Goal: Task Accomplishment & Management: Complete application form

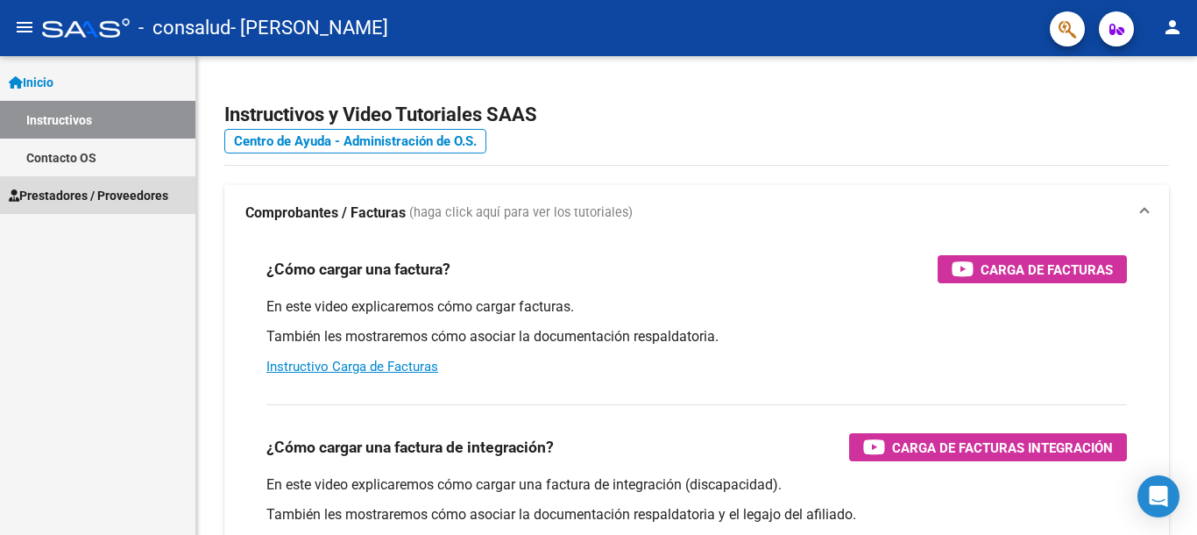
click at [145, 198] on span "Prestadores / Proveedores" at bounding box center [88, 195] width 159 height 19
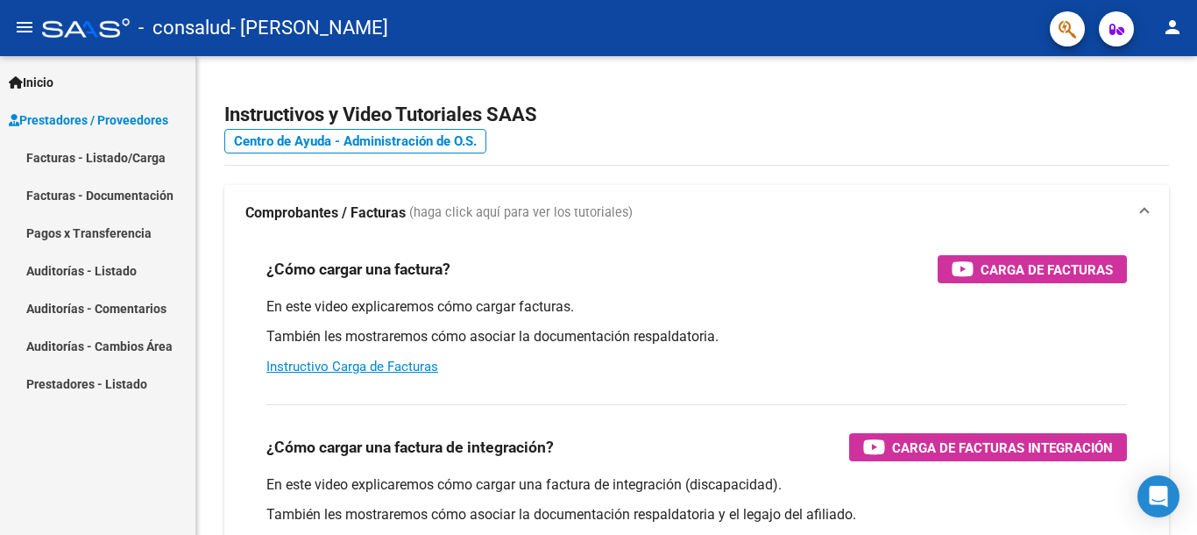
click at [138, 156] on link "Facturas - Listado/Carga" at bounding box center [97, 157] width 195 height 38
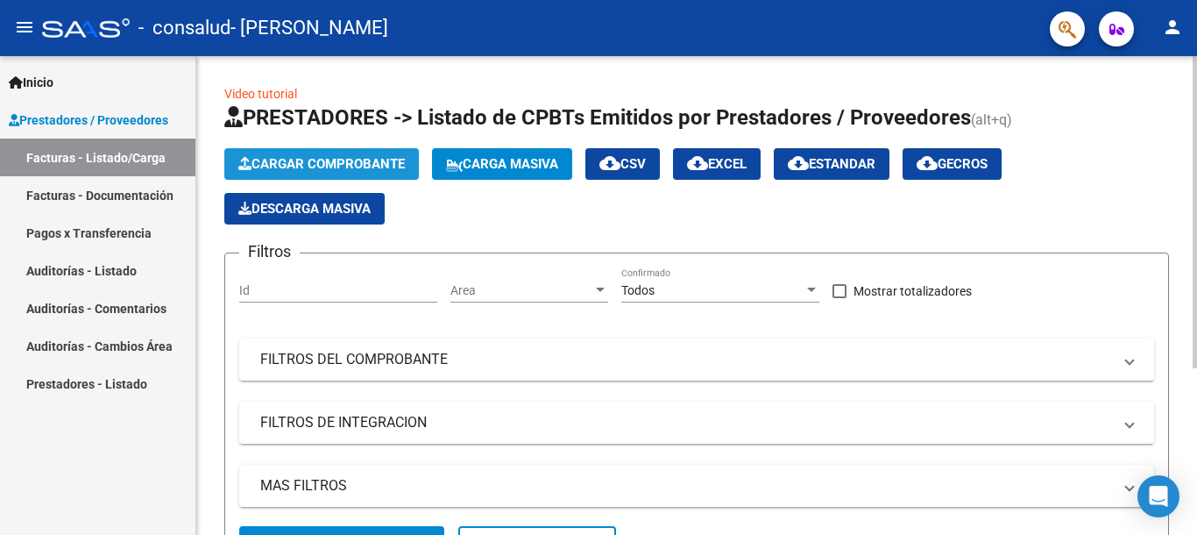
click at [283, 160] on span "Cargar Comprobante" at bounding box center [321, 164] width 166 height 16
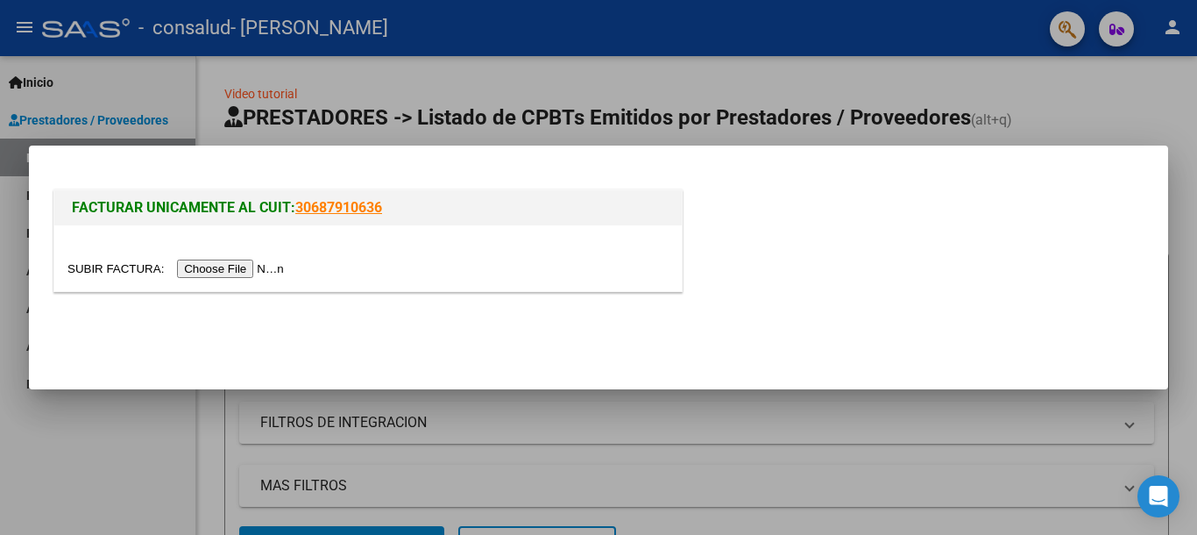
click at [273, 265] on input "file" at bounding box center [178, 268] width 222 height 18
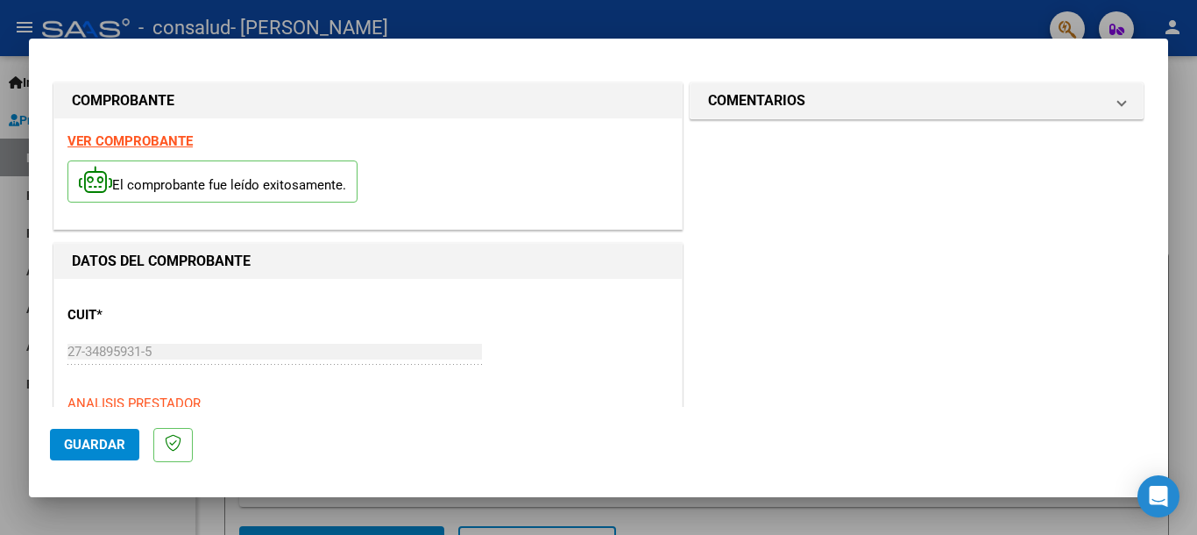
click at [165, 143] on strong "VER COMPROBANTE" at bounding box center [129, 141] width 125 height 16
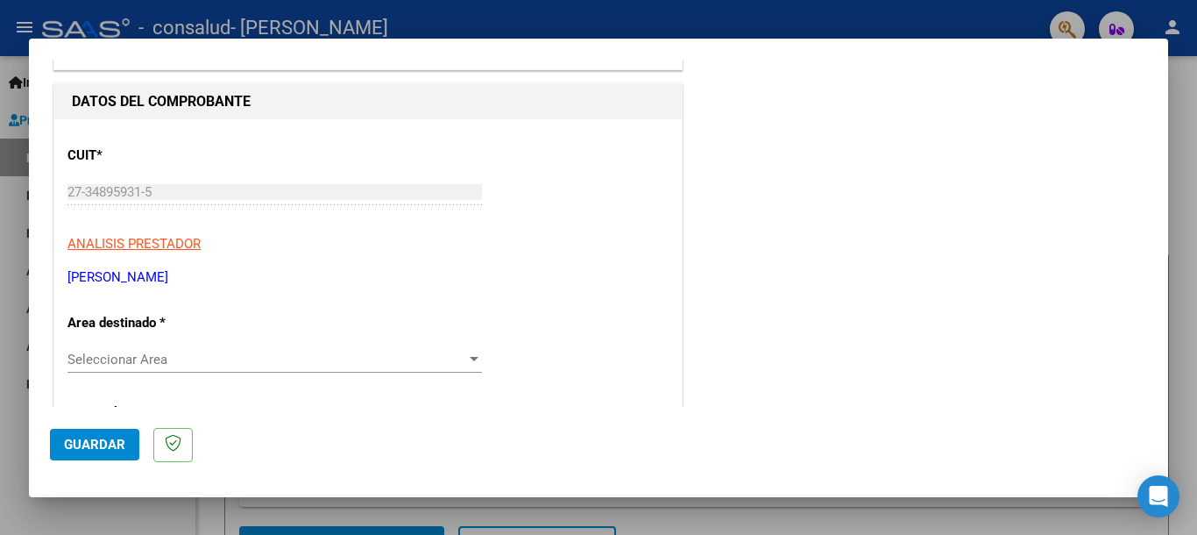
scroll to position [175, 0]
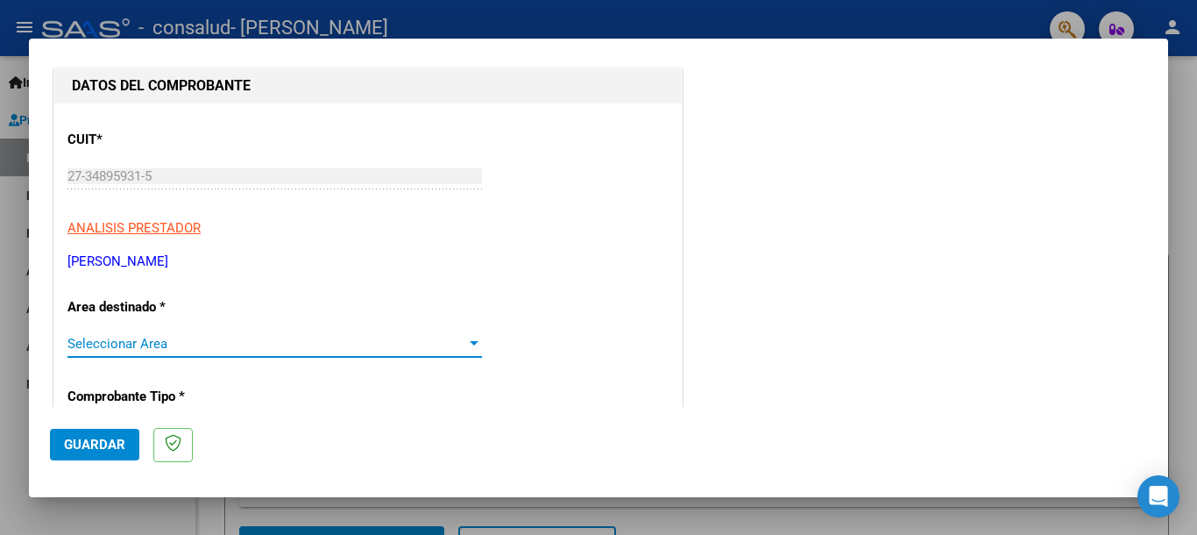
click at [205, 338] on span "Seleccionar Area" at bounding box center [266, 344] width 399 height 16
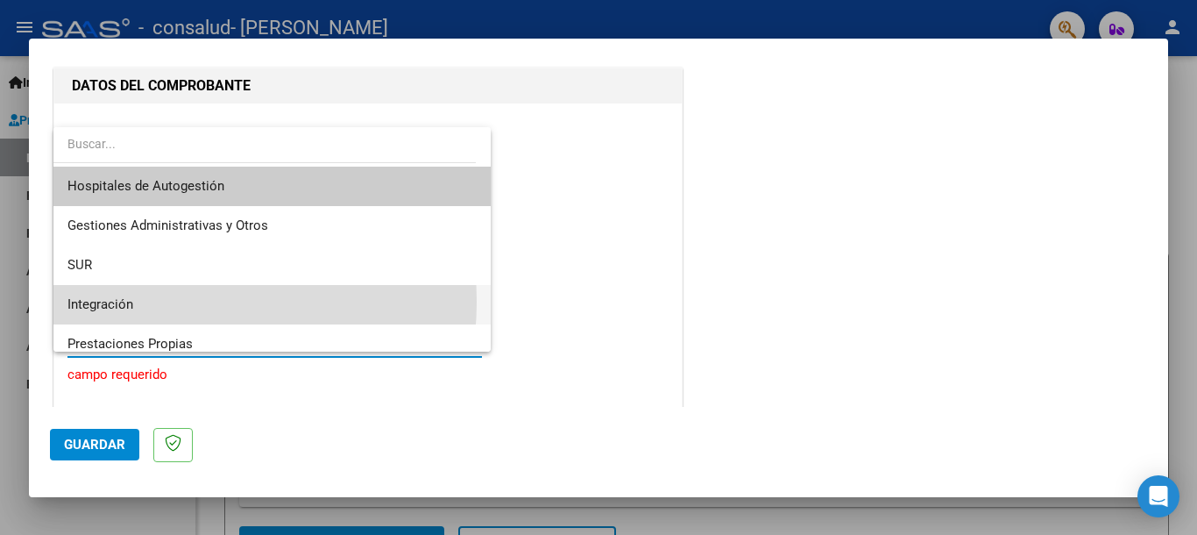
click at [164, 301] on span "Integración" at bounding box center [271, 304] width 409 height 39
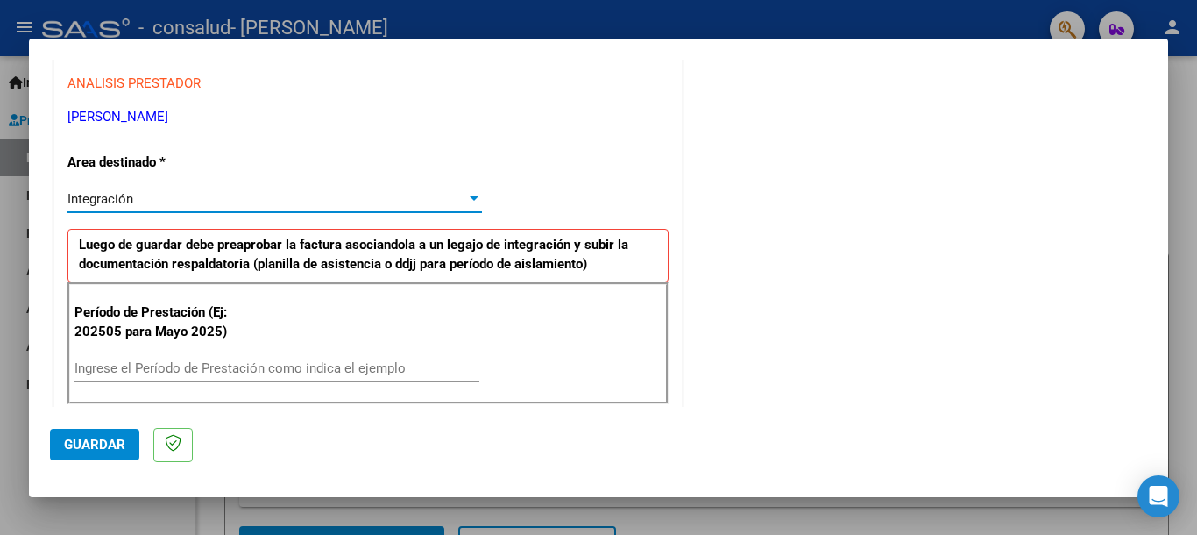
scroll to position [351, 0]
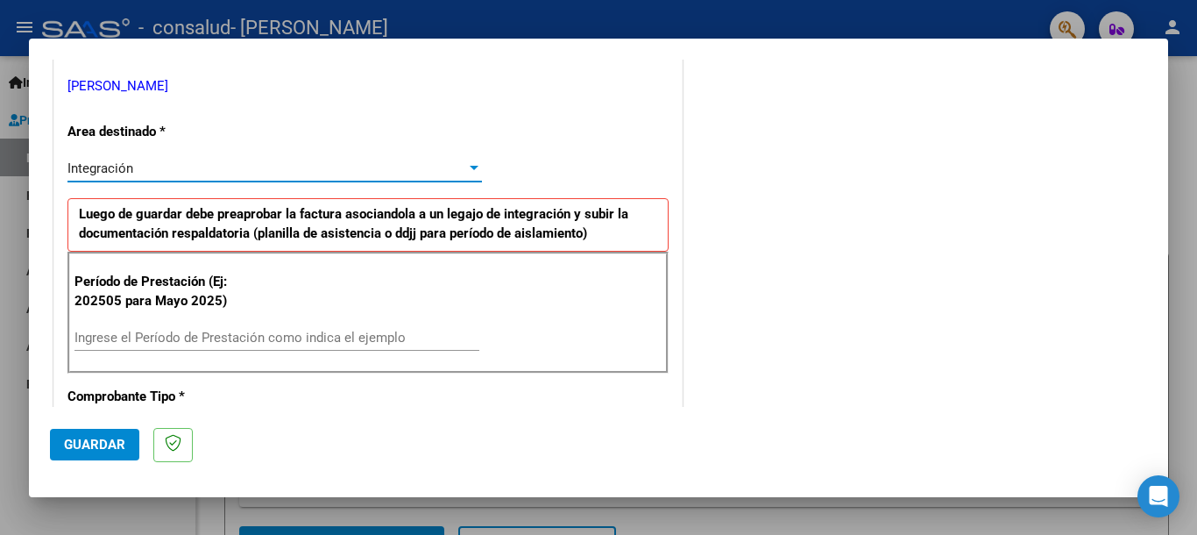
click at [250, 332] on input "Ingrese el Período de Prestación como indica el ejemplo" at bounding box center [276, 337] width 405 height 16
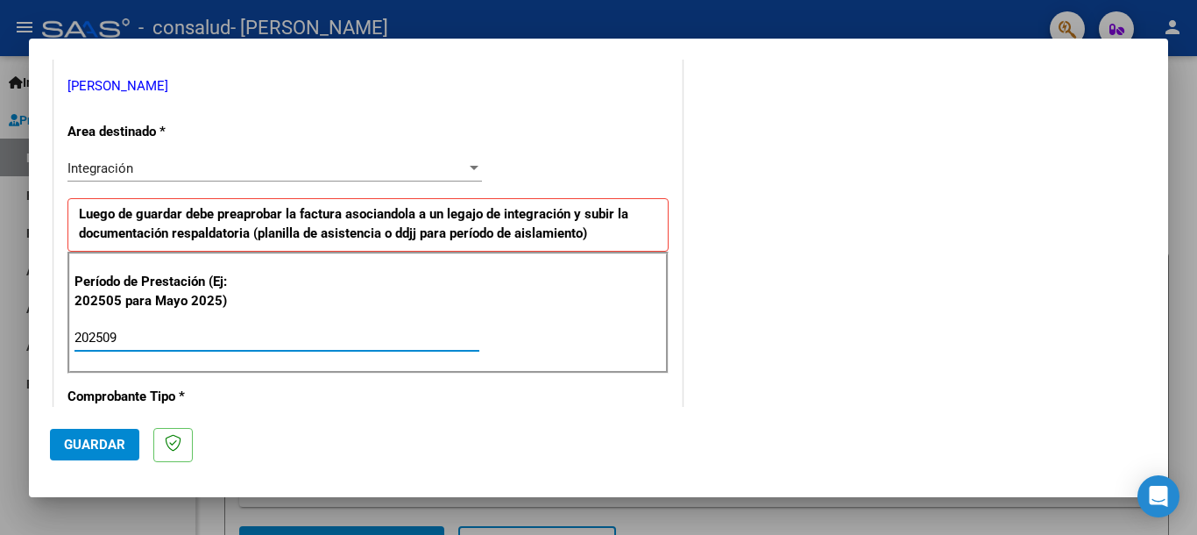
type input "202509"
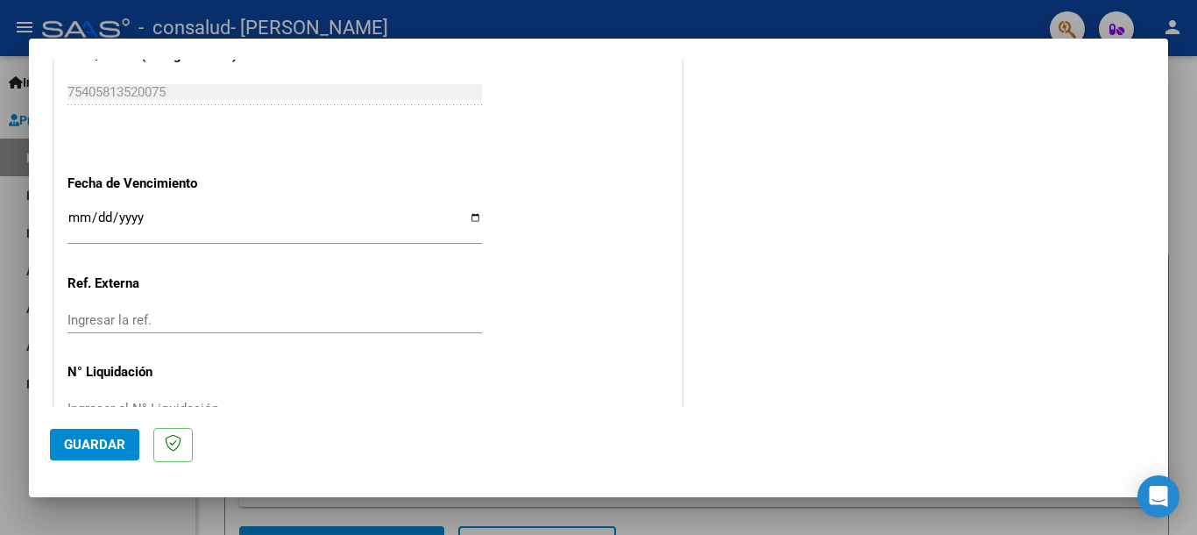
scroll to position [1172, 0]
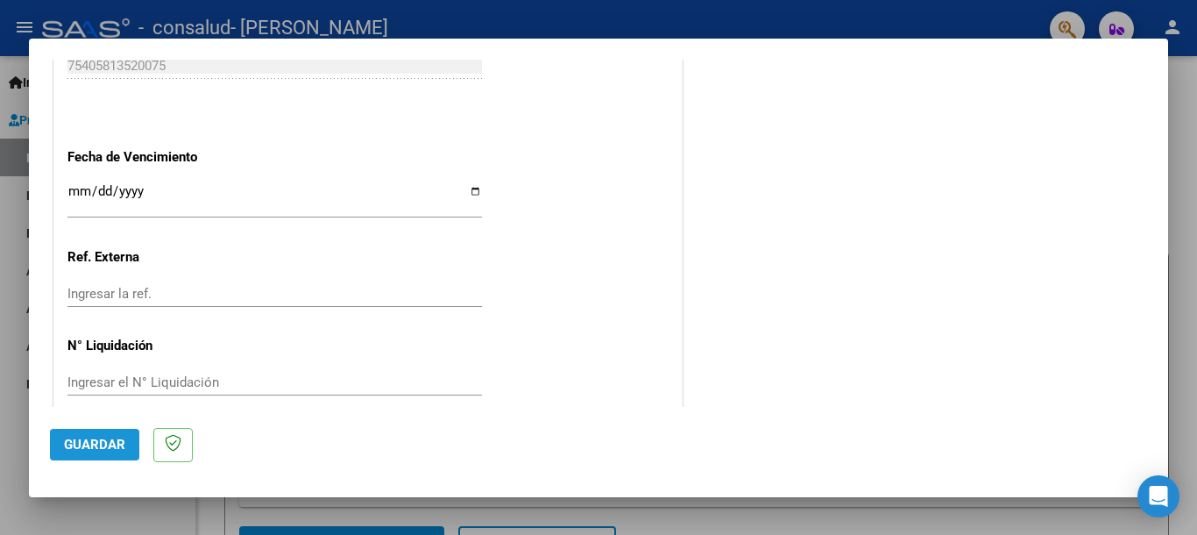
click at [107, 445] on span "Guardar" at bounding box center [94, 444] width 61 height 16
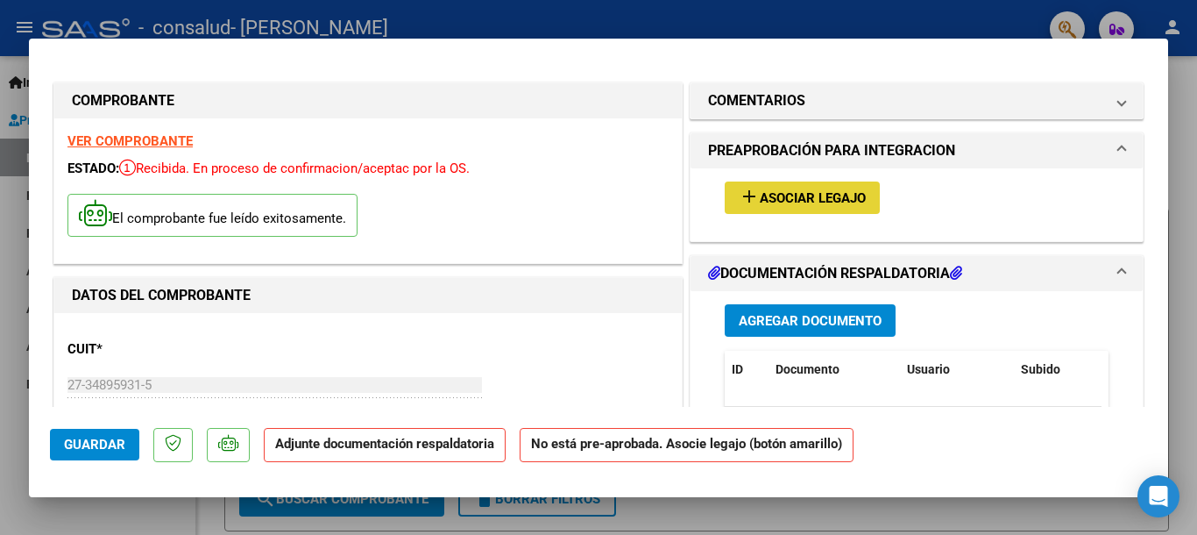
click at [799, 189] on span "add Asociar Legajo" at bounding box center [802, 197] width 127 height 16
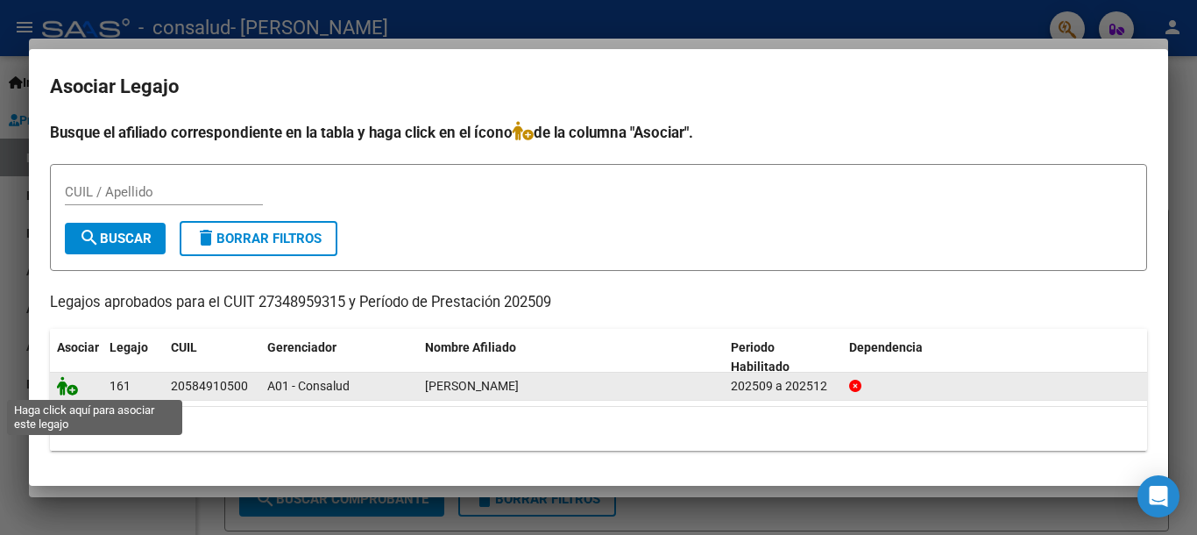
click at [72, 385] on icon at bounding box center [67, 385] width 21 height 19
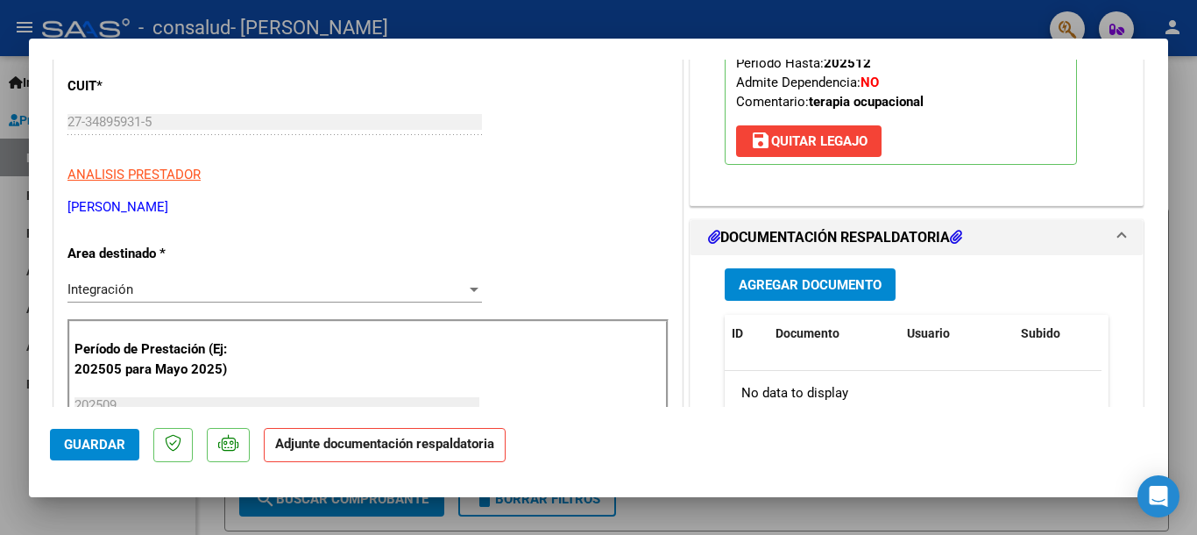
scroll to position [351, 0]
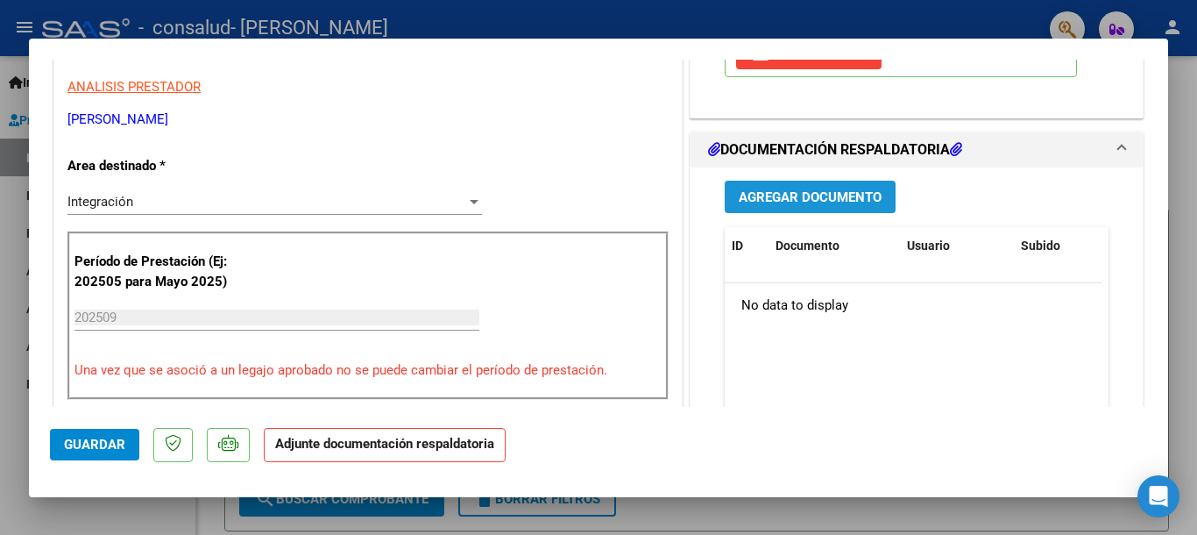
click at [793, 199] on span "Agregar Documento" at bounding box center [810, 197] width 143 height 16
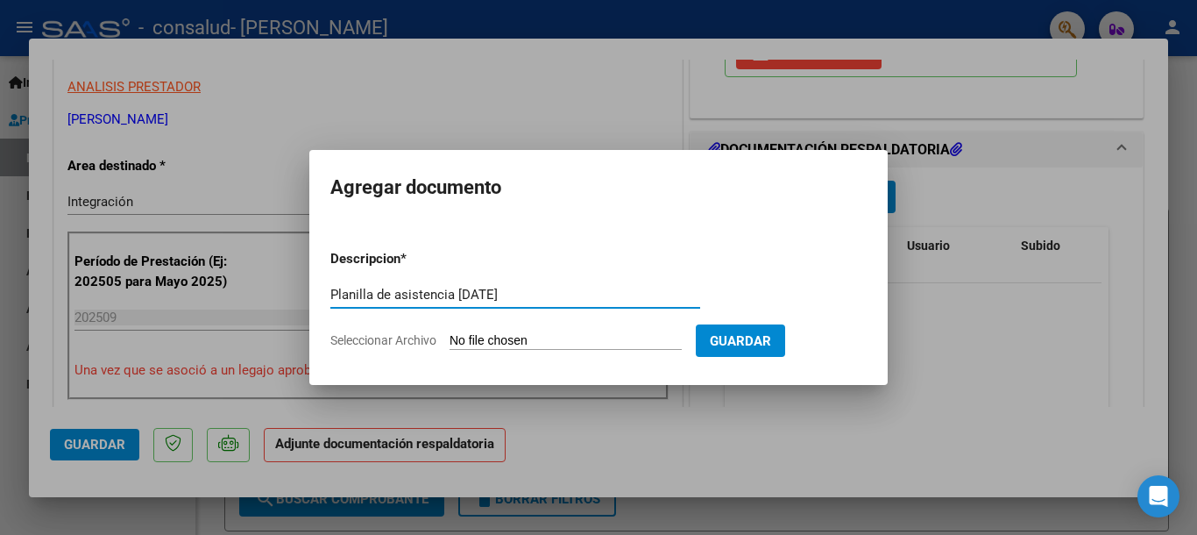
type input "Planilla de asistencia [DATE]"
click at [553, 332] on app-file-uploader "Seleccionar Archivo" at bounding box center [512, 340] width 365 height 16
click at [463, 343] on input "Seleccionar Archivo" at bounding box center [566, 341] width 232 height 17
type input "C:\fakepath\WhatsApp Image [DATE] 11.37.26.jpeg"
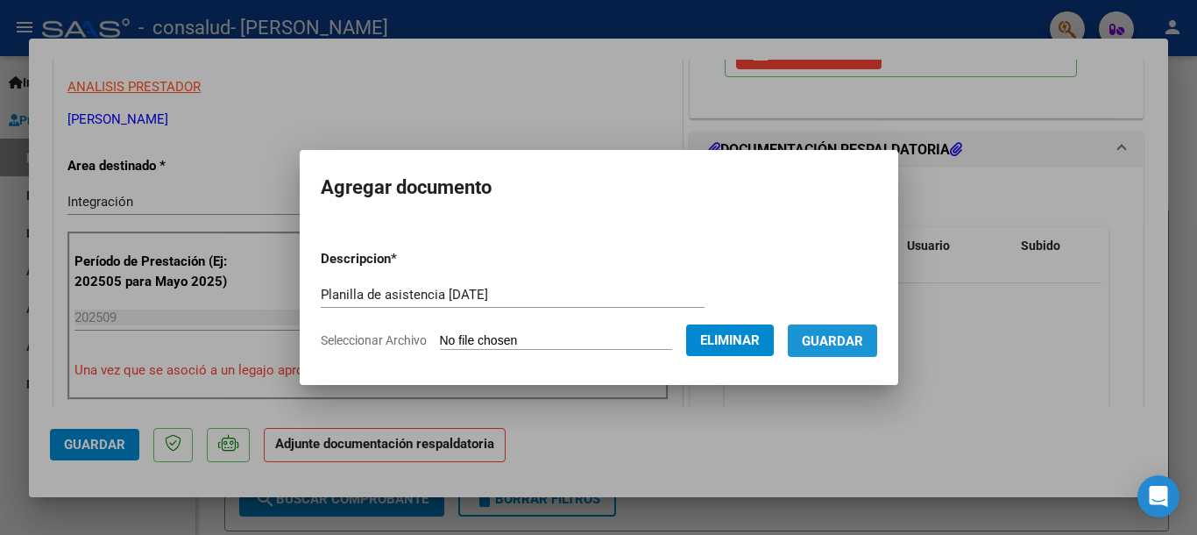
click at [832, 338] on span "Guardar" at bounding box center [832, 341] width 61 height 16
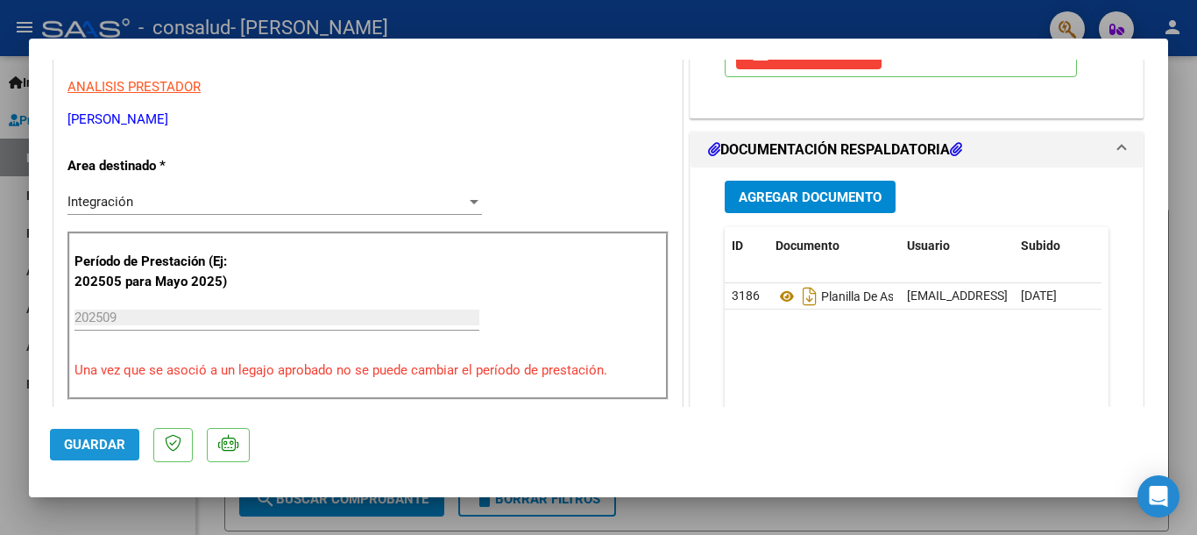
click at [81, 444] on span "Guardar" at bounding box center [94, 444] width 61 height 16
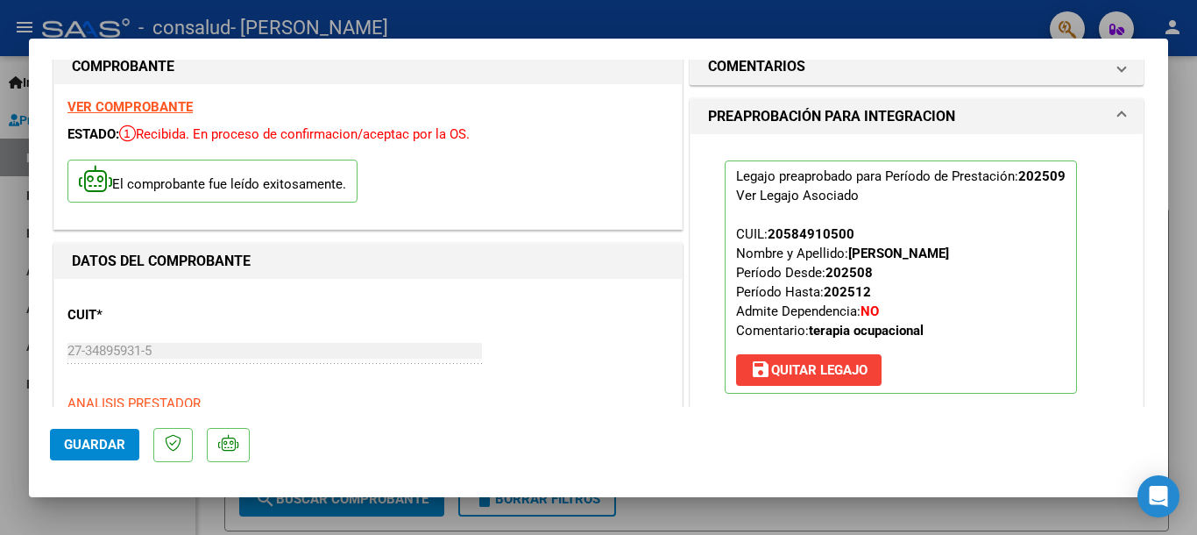
scroll to position [25, 0]
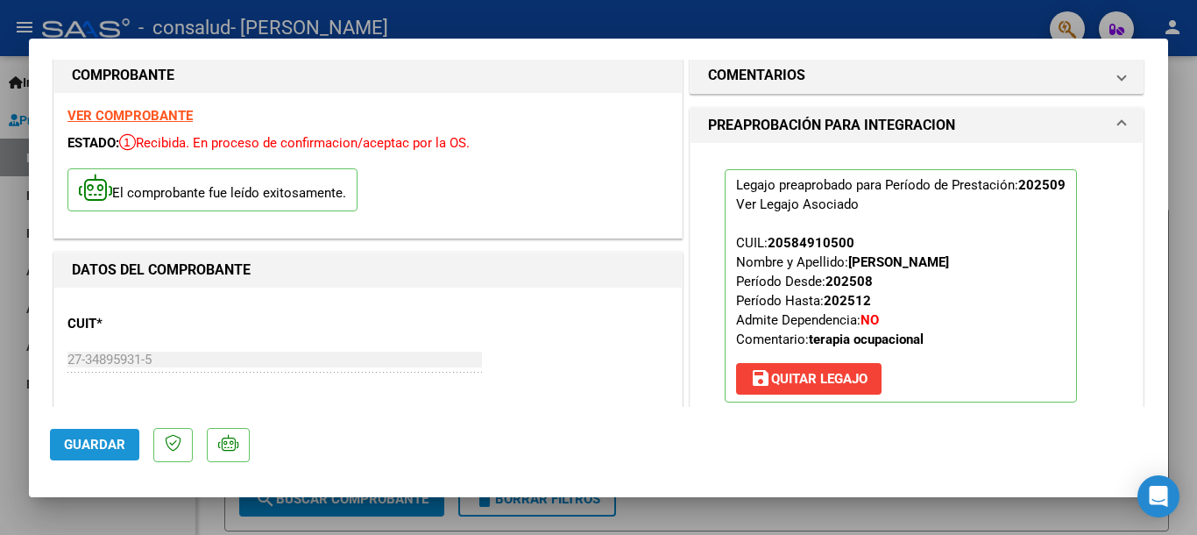
click at [84, 438] on span "Guardar" at bounding box center [94, 444] width 61 height 16
click at [1183, 362] on div at bounding box center [598, 267] width 1197 height 535
type input "$ 0,00"
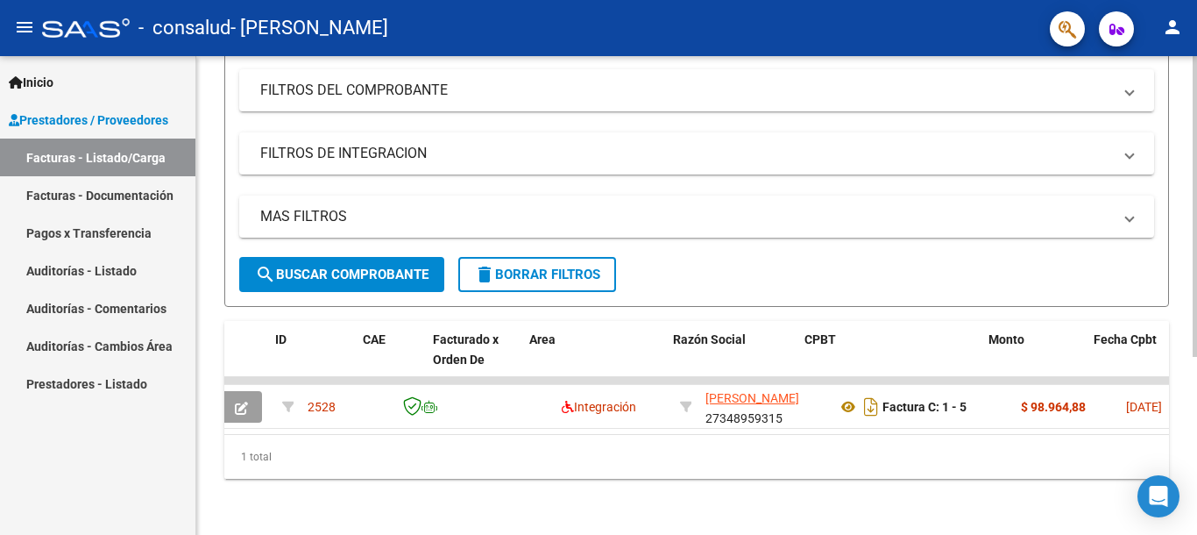
scroll to position [0, 0]
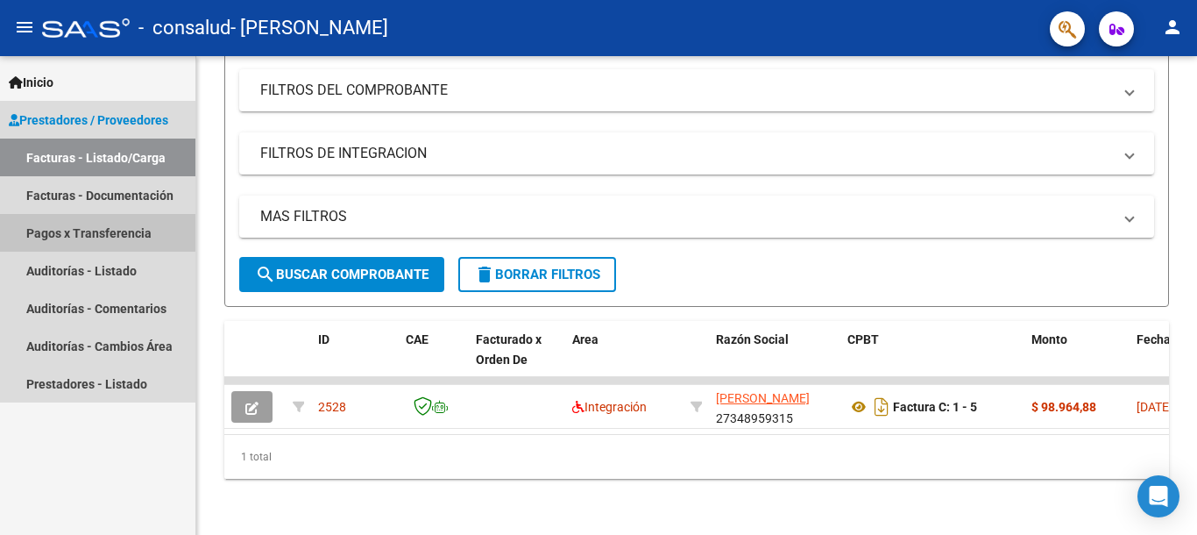
click at [53, 230] on link "Pagos x Transferencia" at bounding box center [97, 233] width 195 height 38
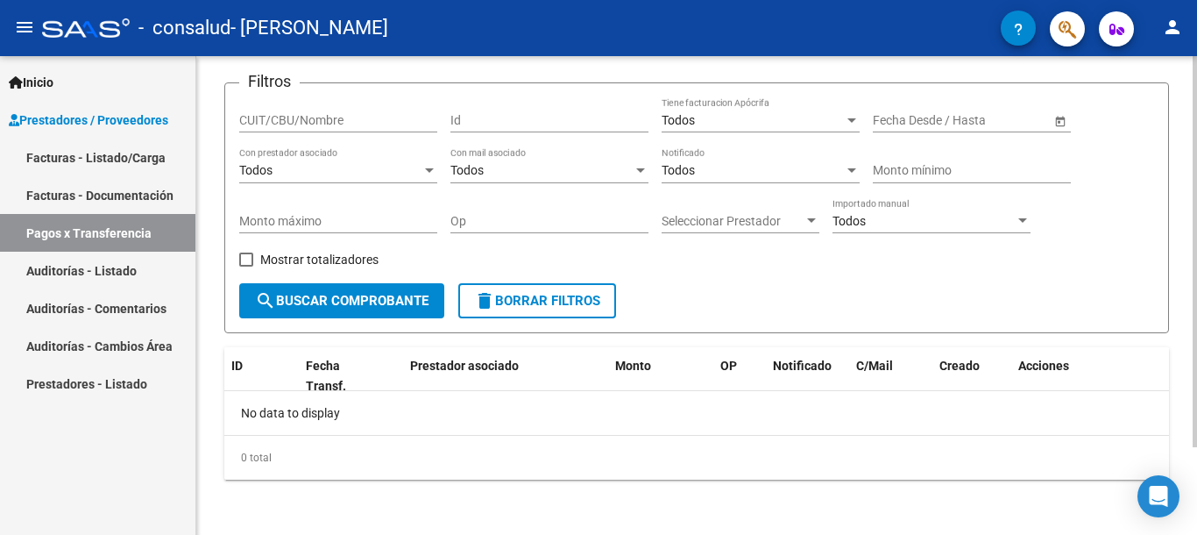
scroll to position [108, 0]
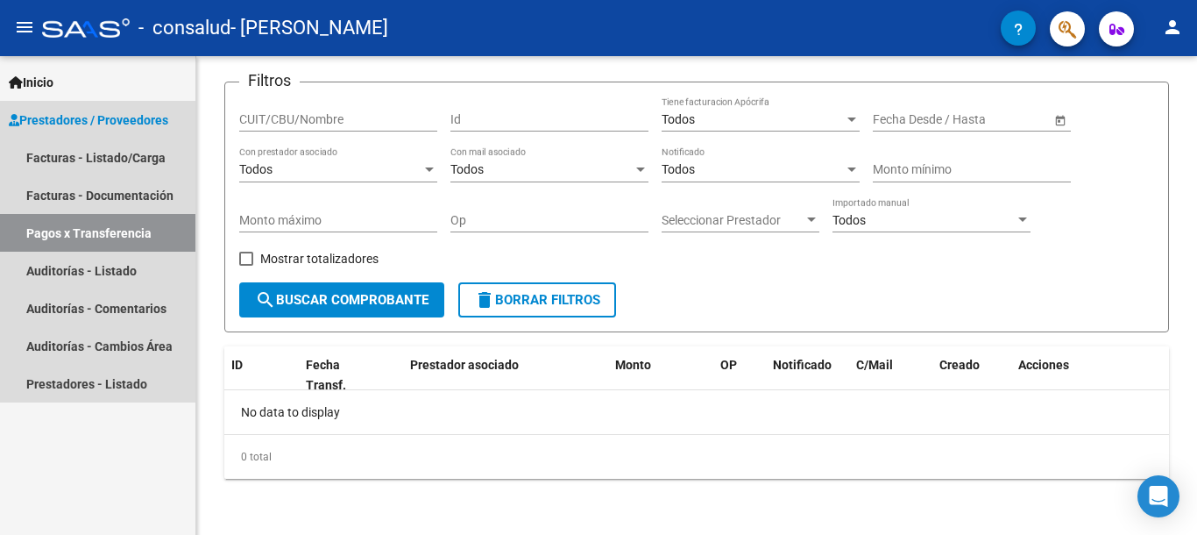
click at [106, 117] on span "Prestadores / Proveedores" at bounding box center [88, 119] width 159 height 19
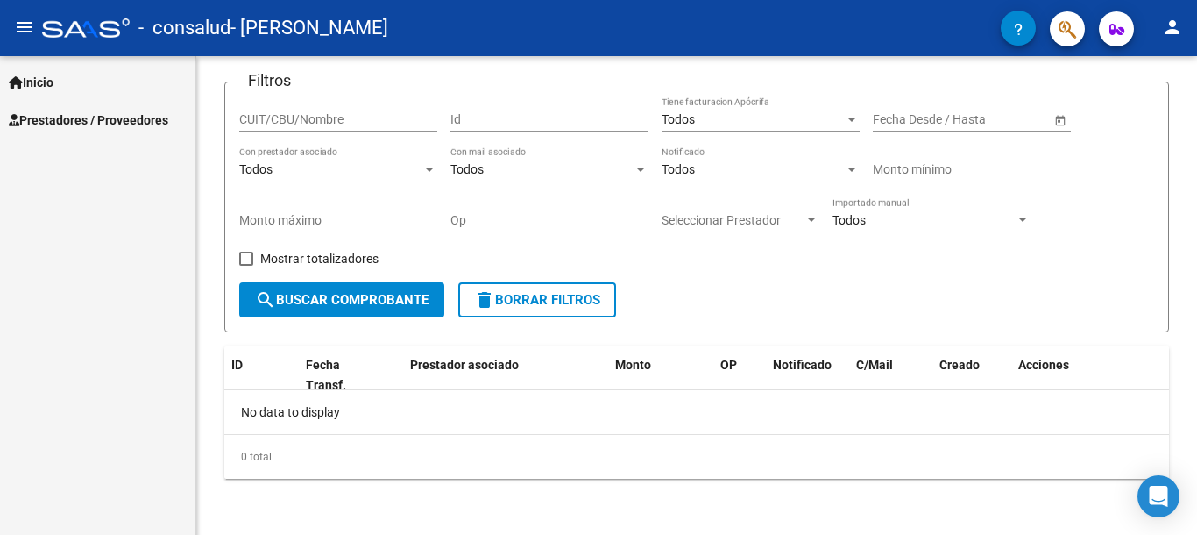
click at [65, 124] on span "Prestadores / Proveedores" at bounding box center [88, 119] width 159 height 19
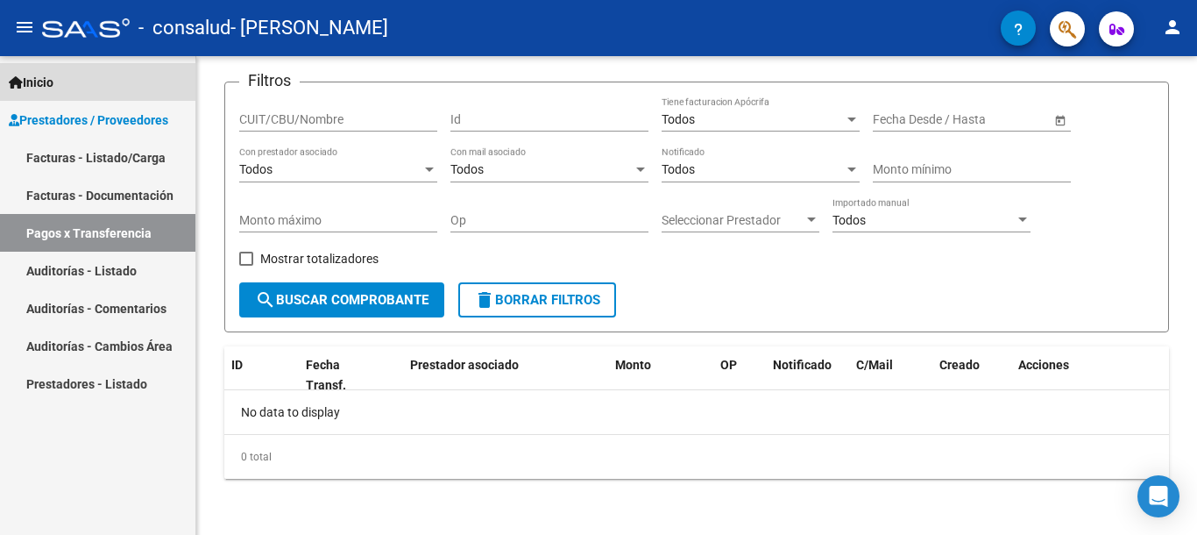
click at [53, 80] on span "Inicio" at bounding box center [31, 82] width 45 height 19
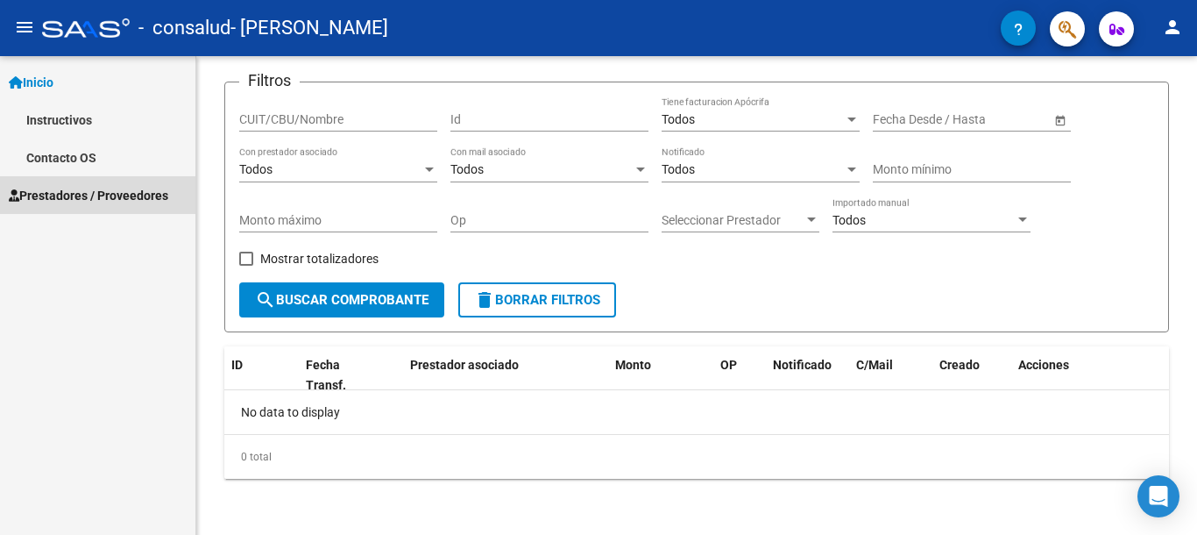
click at [66, 188] on span "Prestadores / Proveedores" at bounding box center [88, 195] width 159 height 19
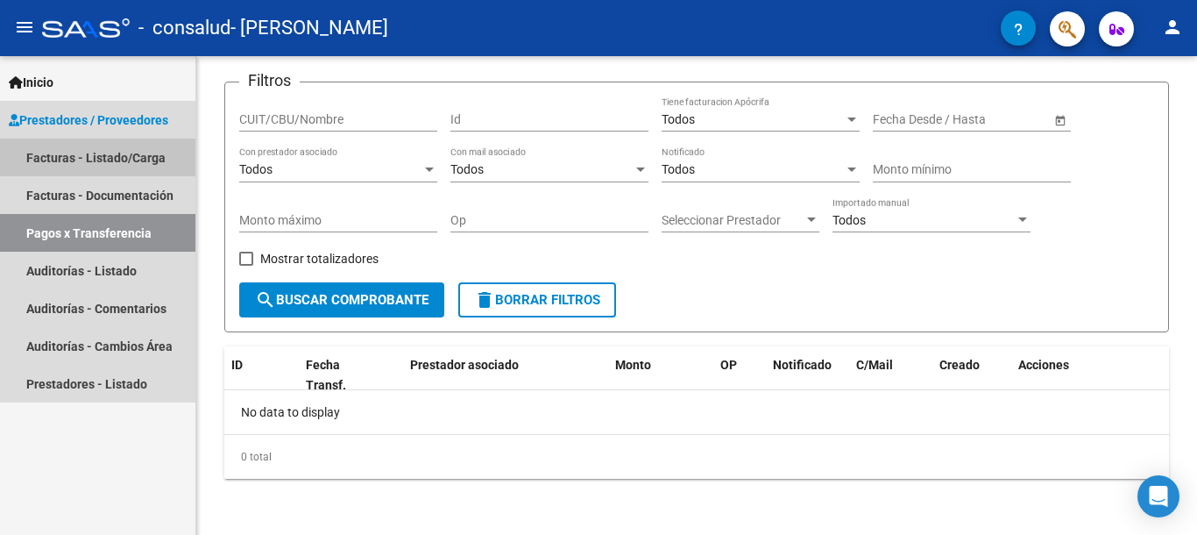
click at [69, 157] on link "Facturas - Listado/Carga" at bounding box center [97, 157] width 195 height 38
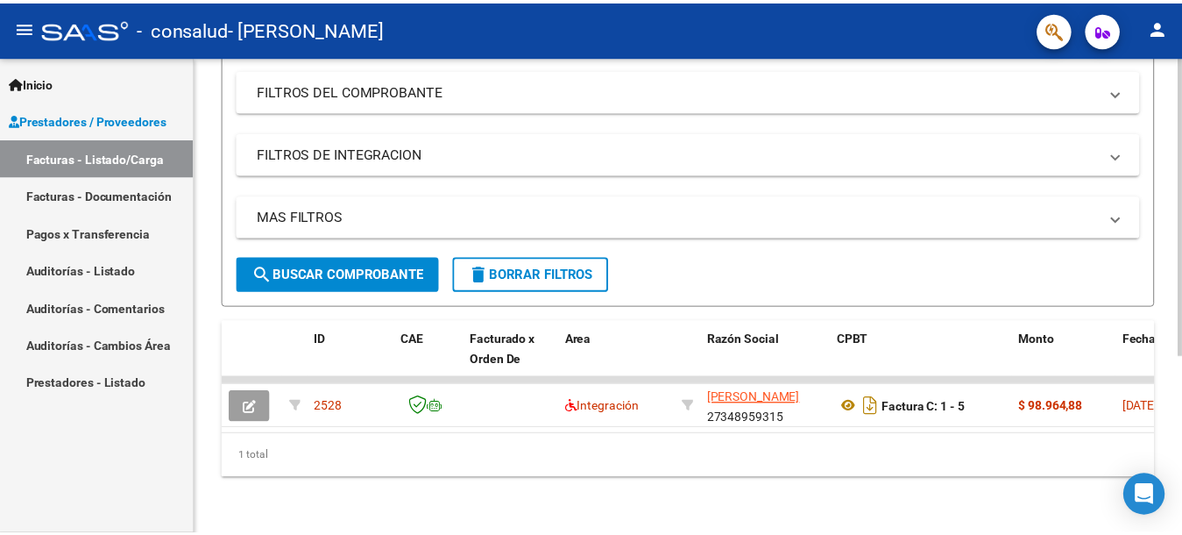
scroll to position [284, 0]
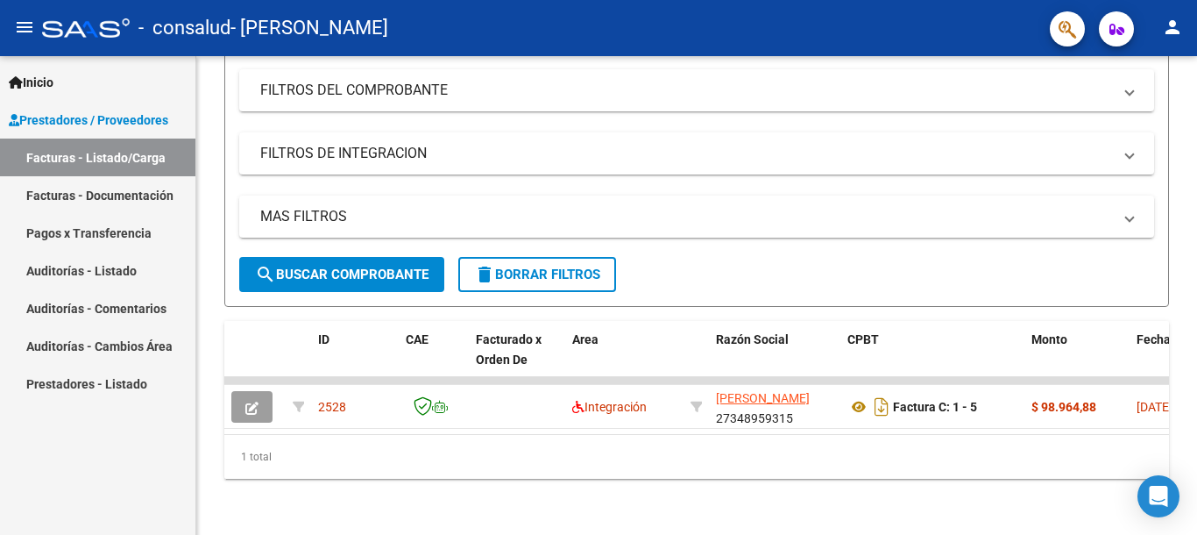
click at [1176, 22] on mat-icon "person" at bounding box center [1172, 27] width 21 height 21
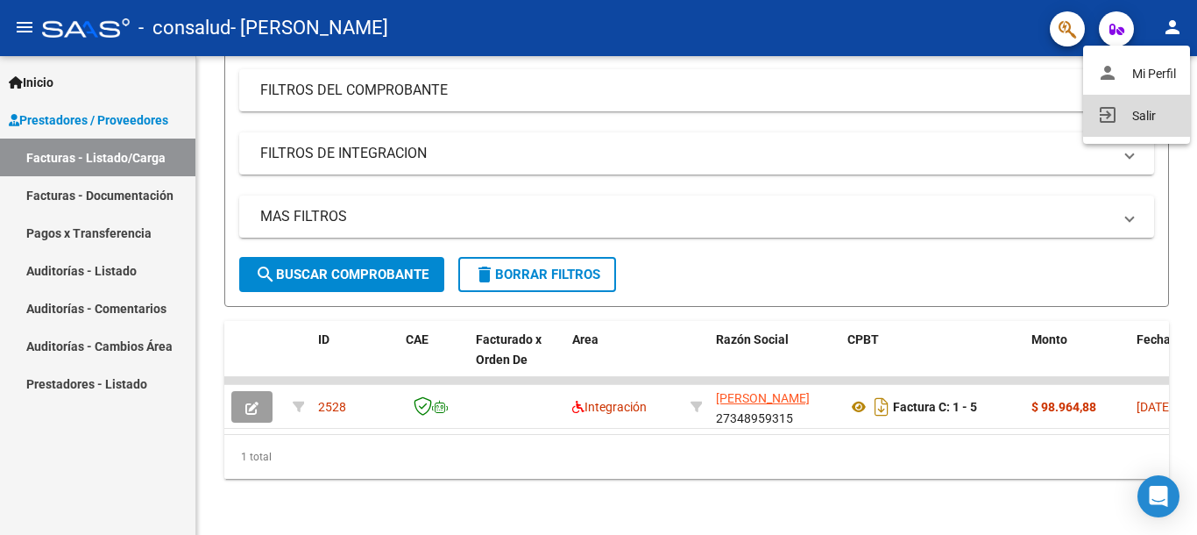
click at [1138, 107] on button "exit_to_app Salir" at bounding box center [1136, 116] width 107 height 42
